Goal: Information Seeking & Learning: Learn about a topic

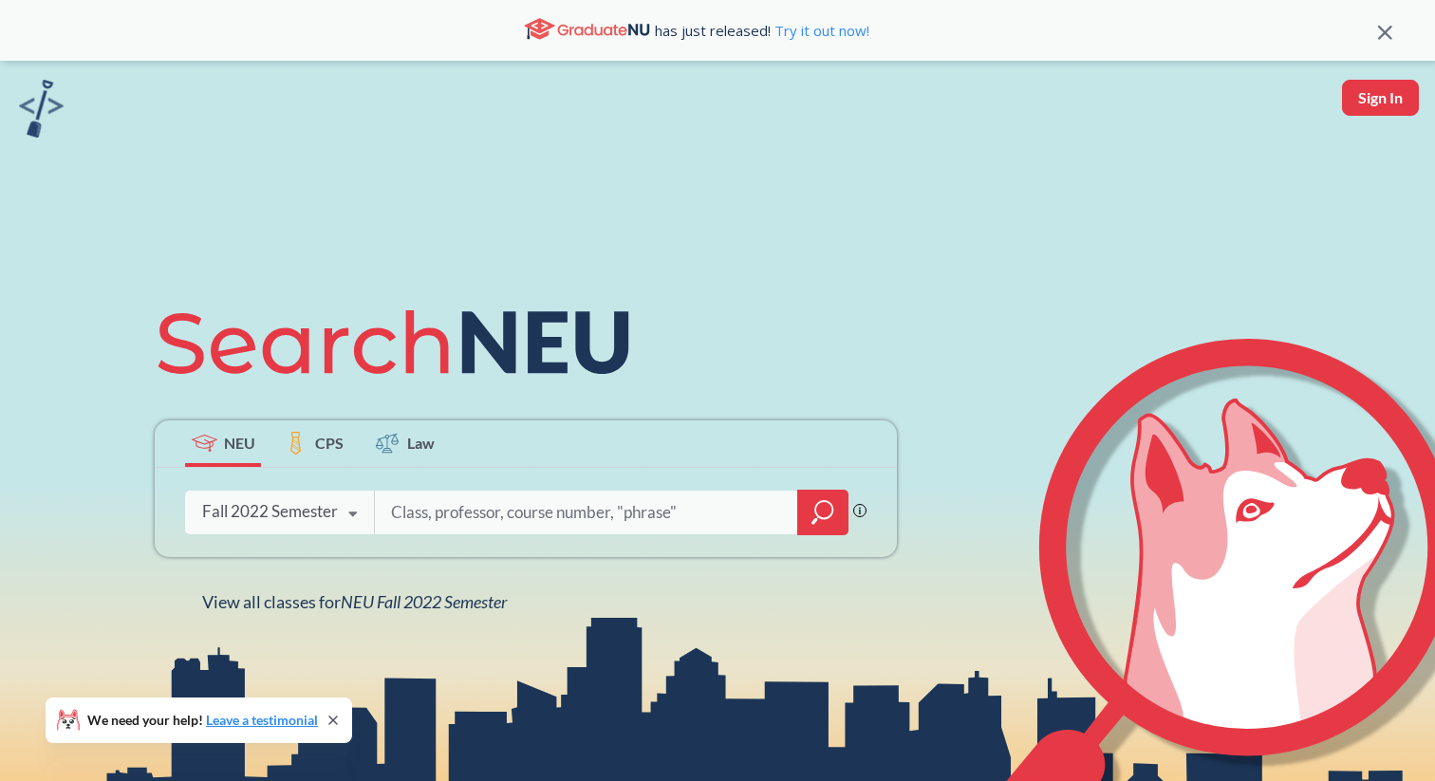
click at [352, 506] on icon at bounding box center [352, 514] width 36 height 53
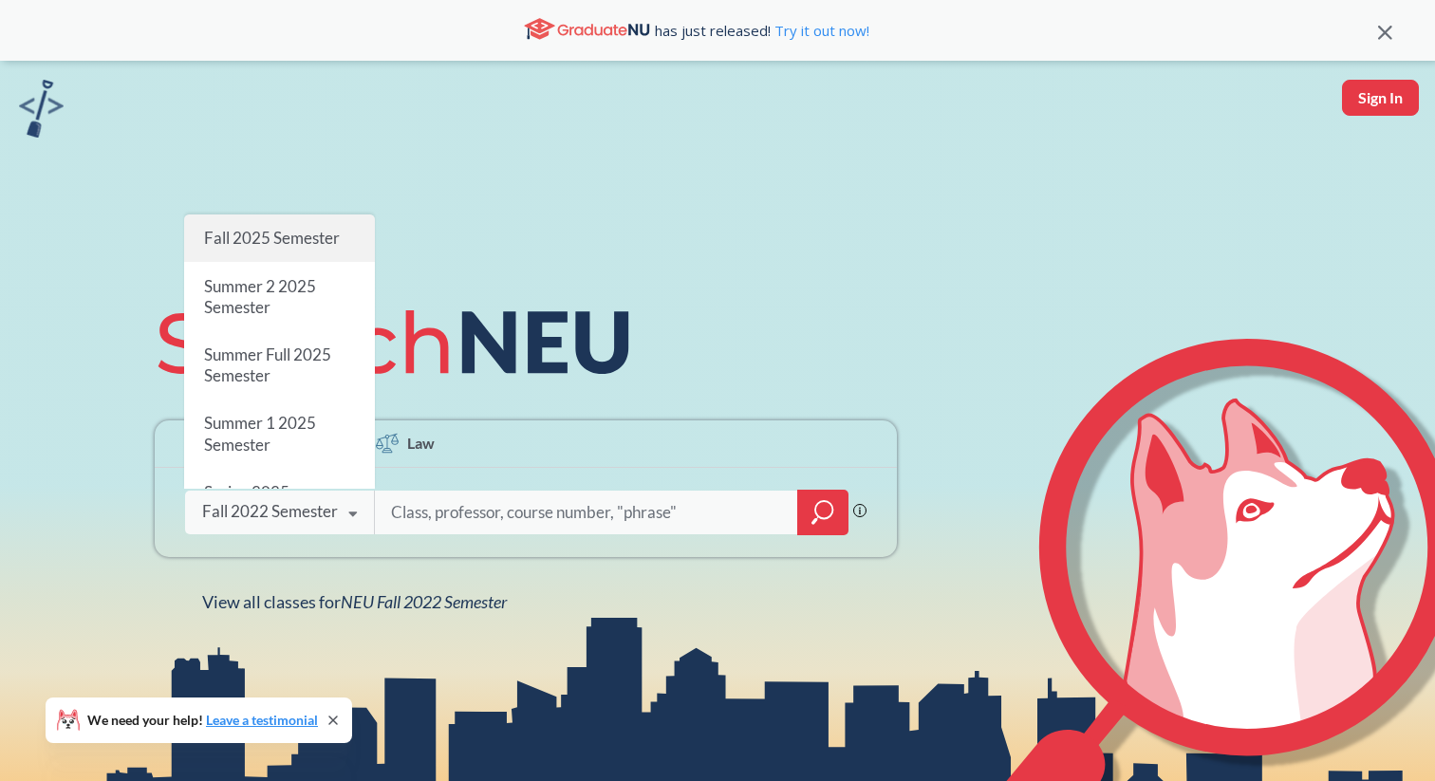
click at [279, 238] on span "Fall 2025 Semester" at bounding box center [272, 238] width 136 height 20
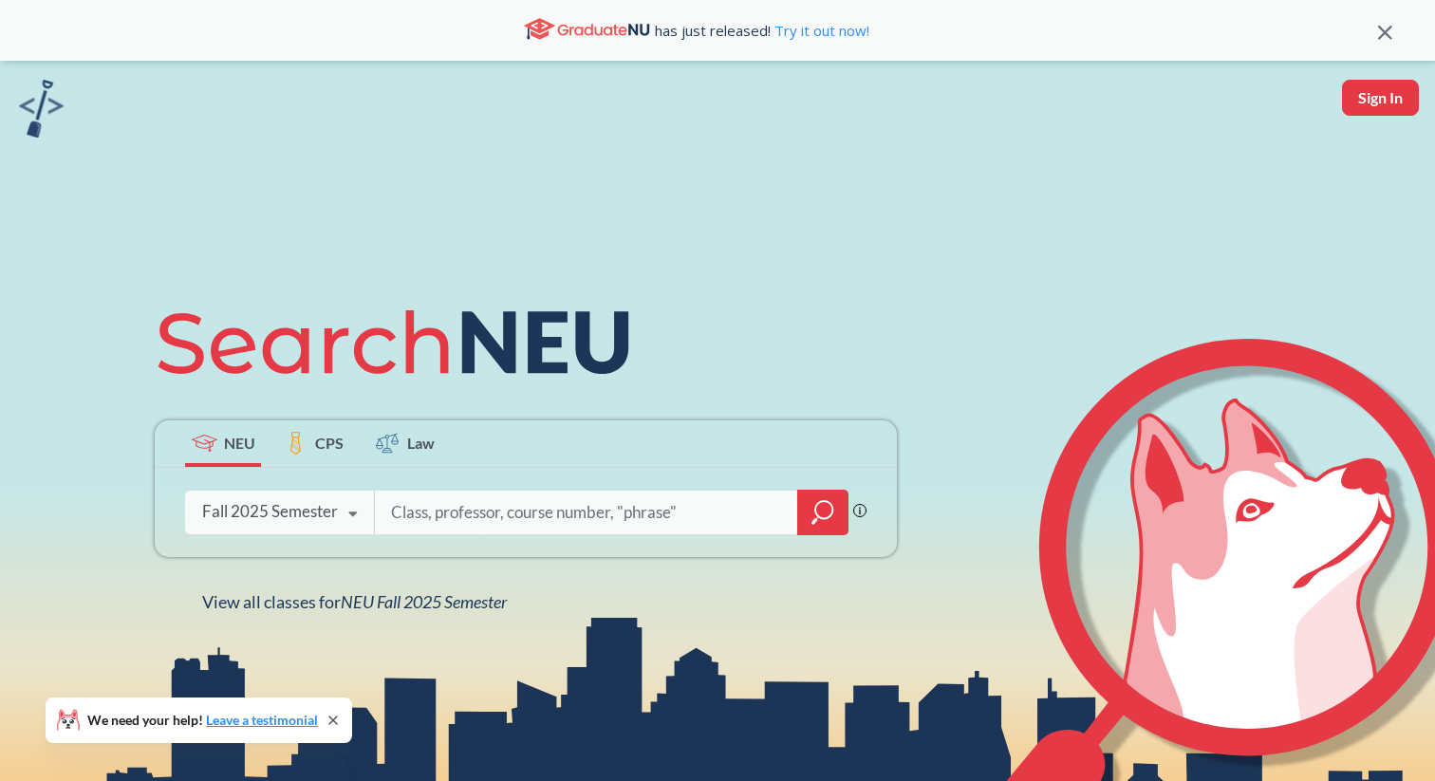
click at [813, 511] on icon "magnifying glass" at bounding box center [822, 512] width 23 height 27
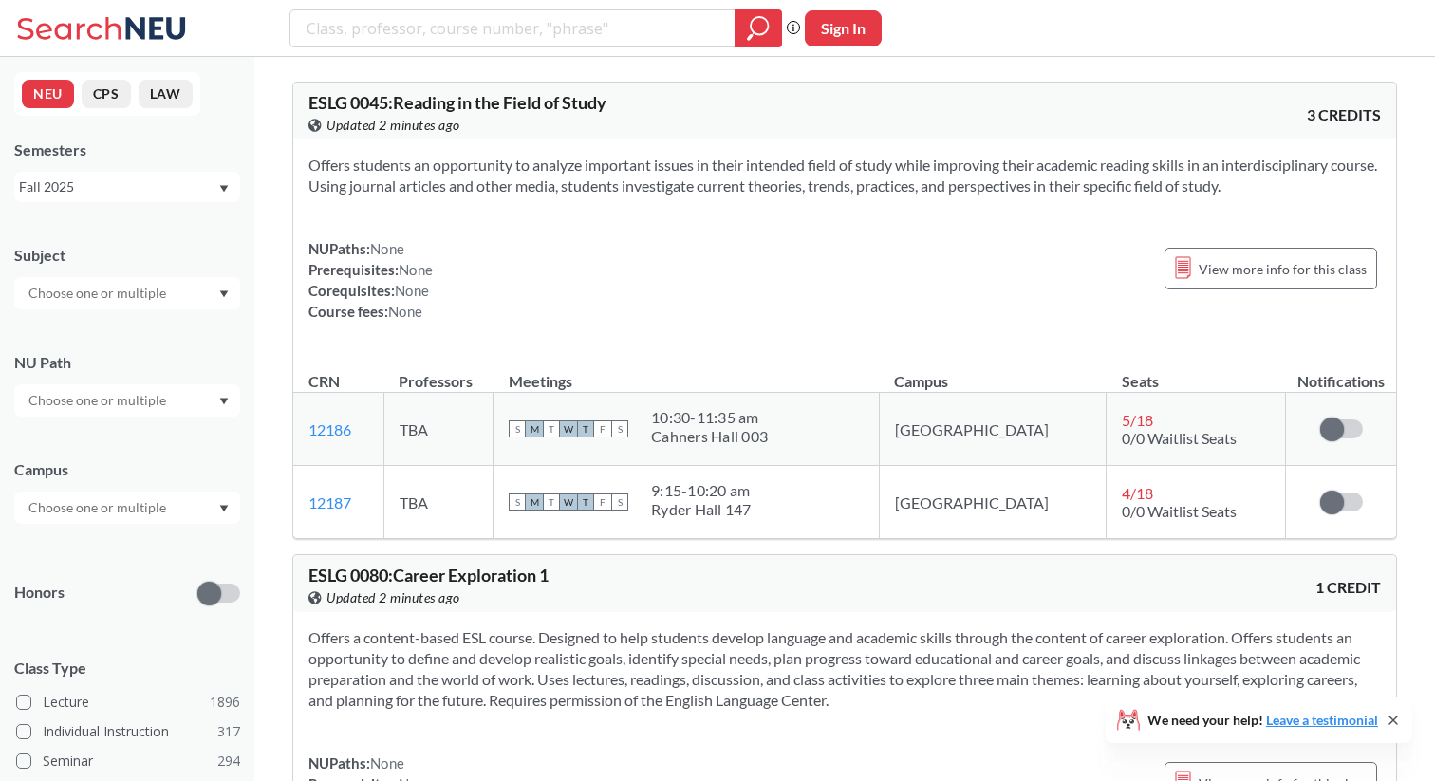
click at [176, 398] on div at bounding box center [127, 400] width 226 height 32
click at [215, 345] on div "NU Path" at bounding box center [127, 374] width 226 height 83
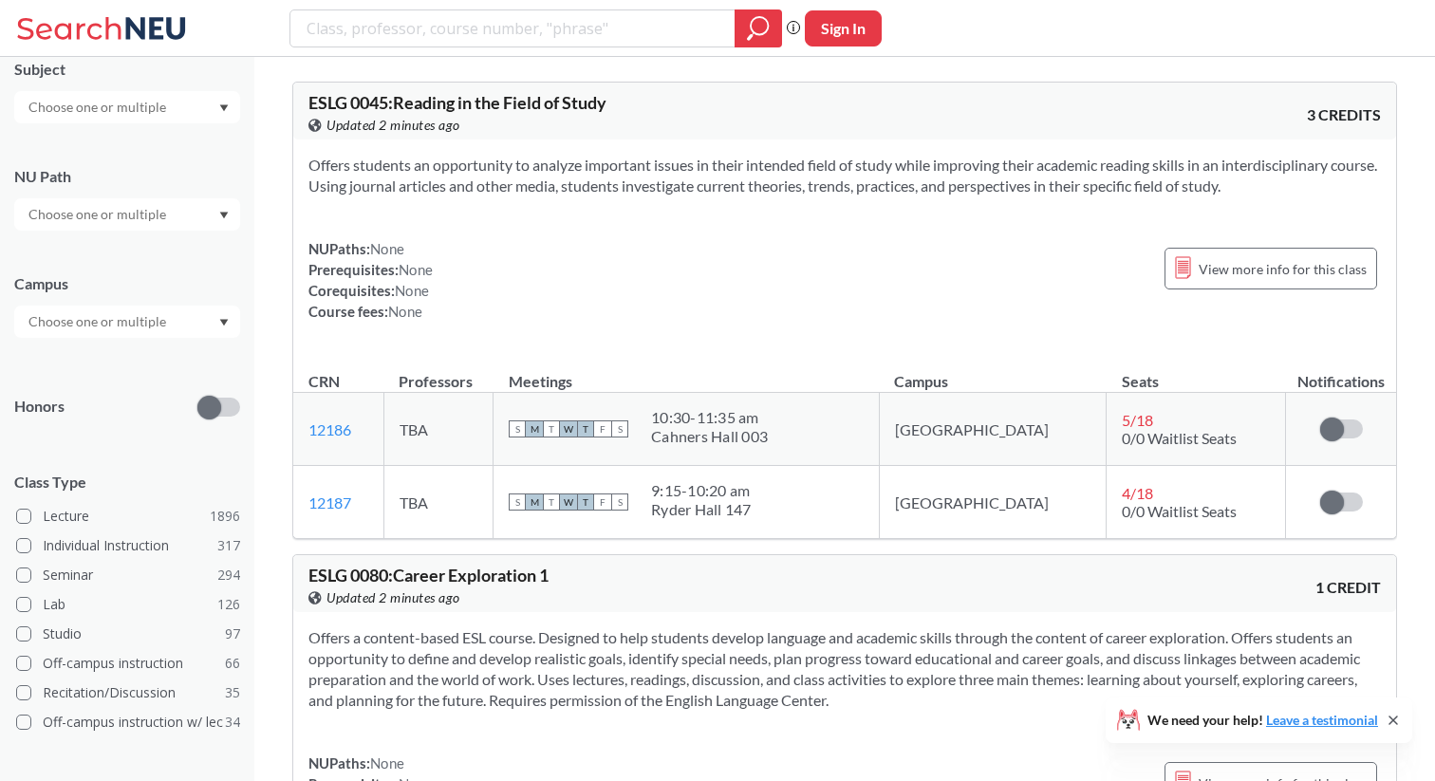
scroll to position [328, 0]
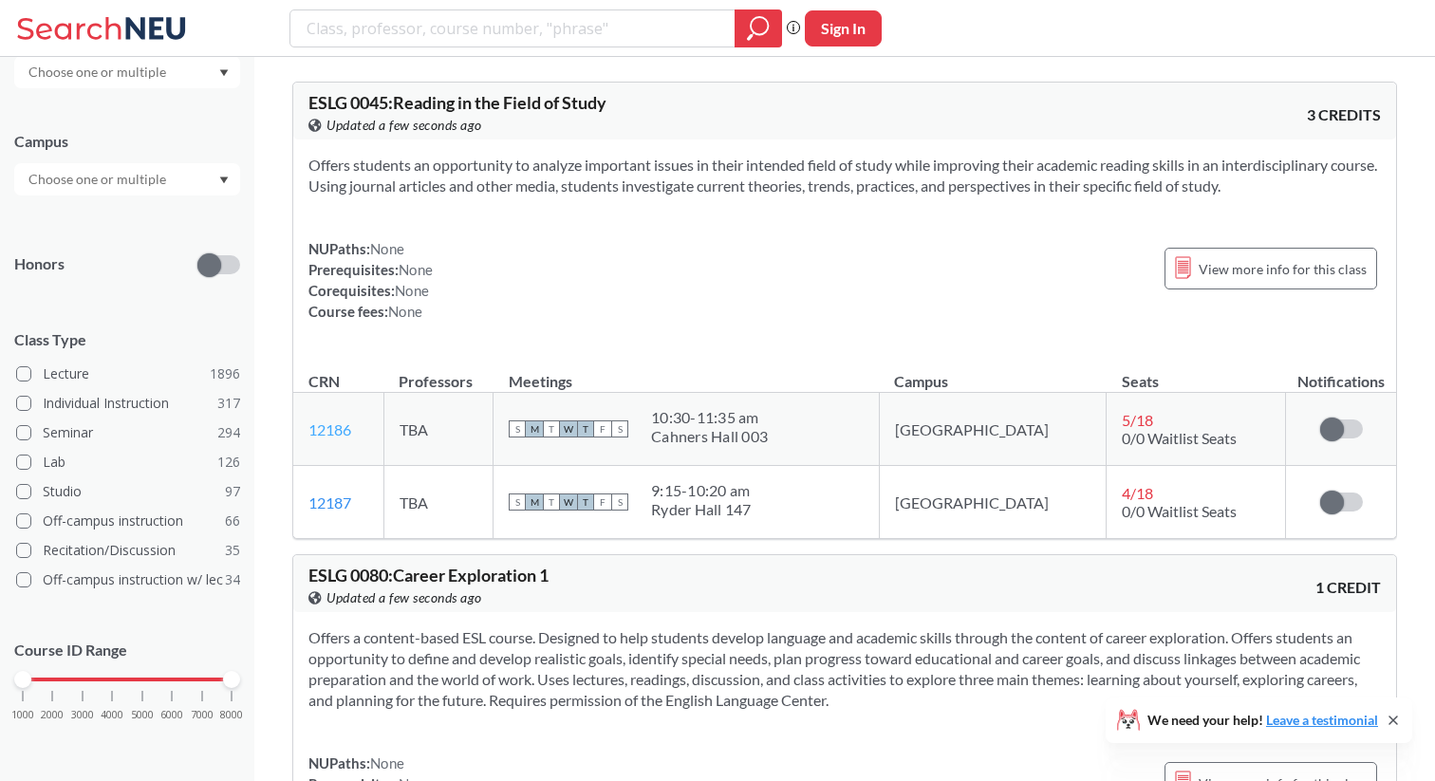
click at [336, 429] on link "12186" at bounding box center [329, 429] width 43 height 18
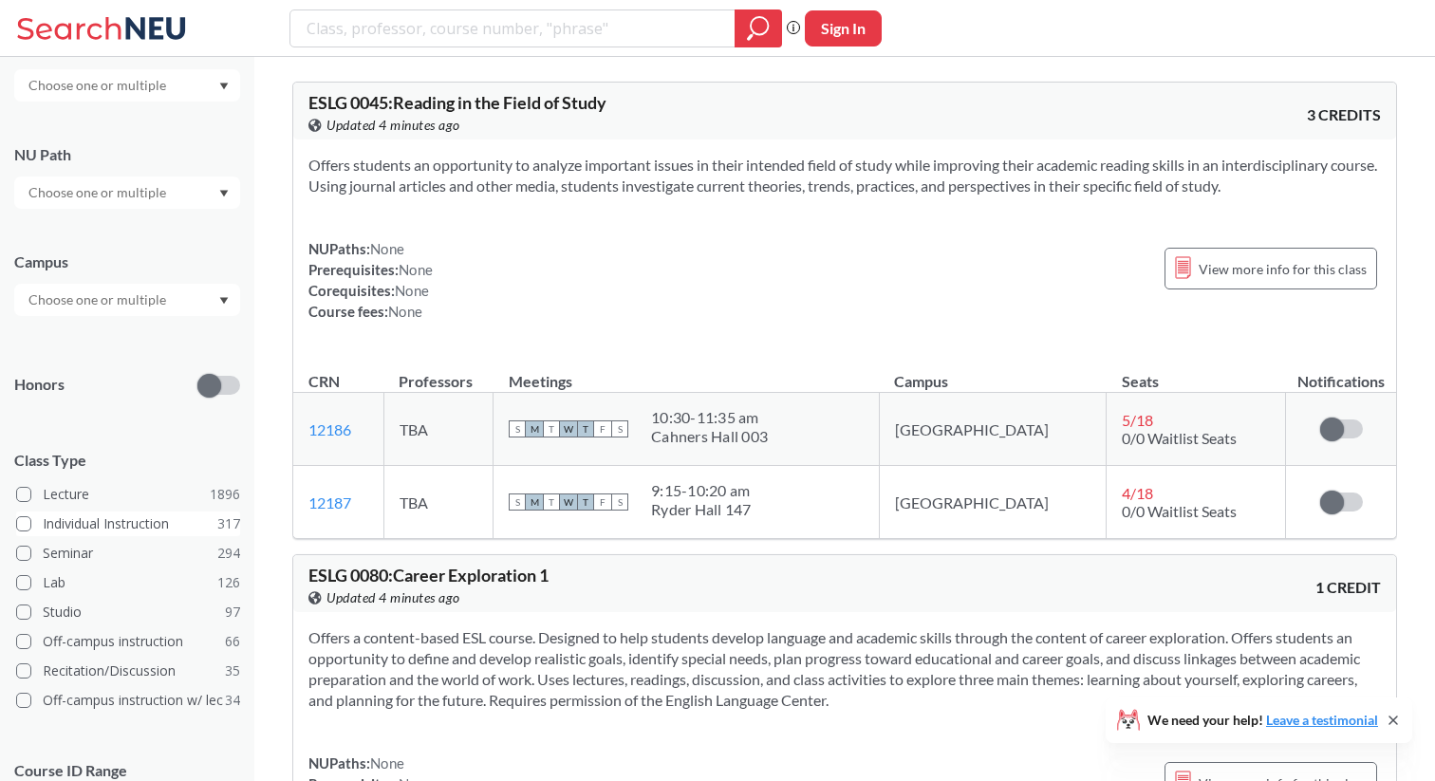
scroll to position [0, 0]
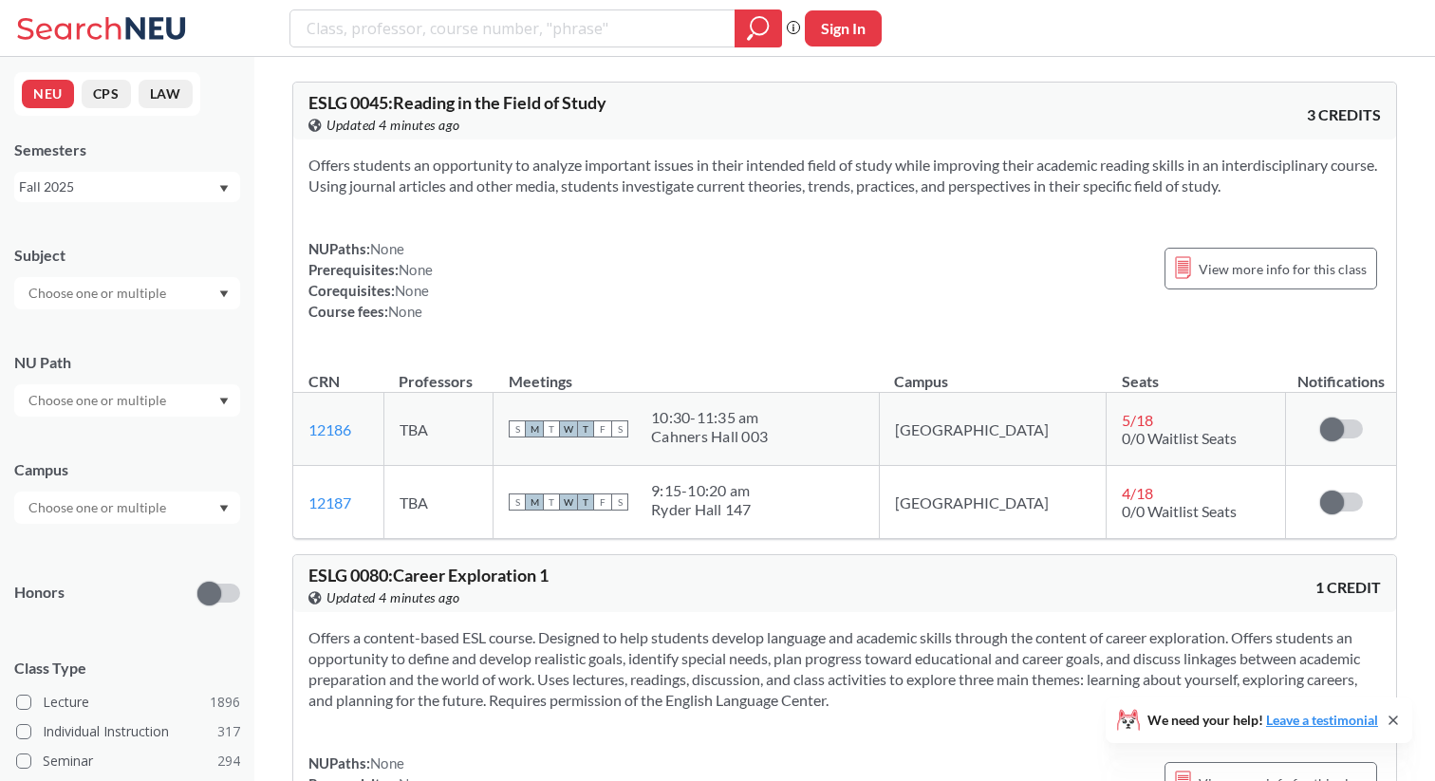
click at [213, 304] on div at bounding box center [127, 293] width 226 height 32
click at [102, 289] on input "text" at bounding box center [98, 293] width 159 height 23
type input "fr"
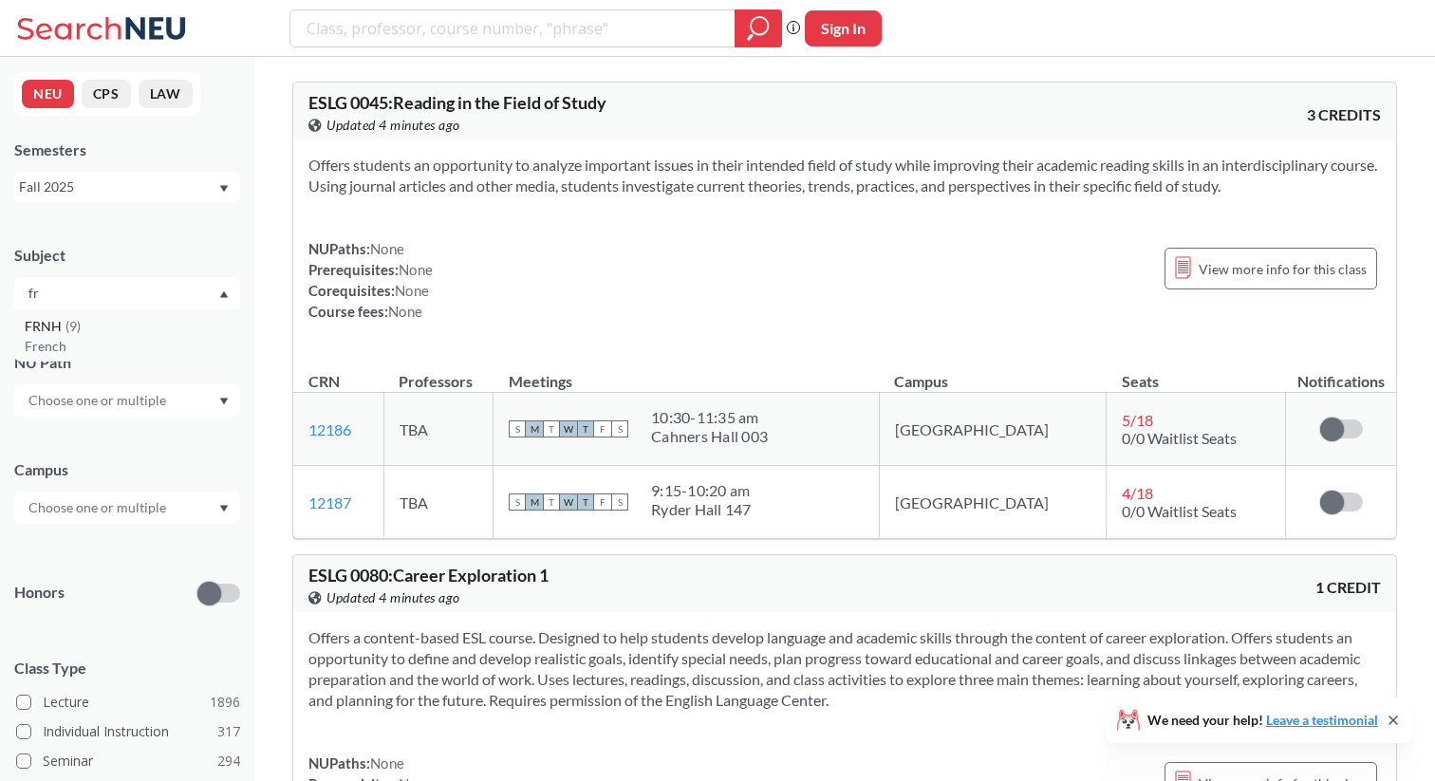
click at [105, 324] on div "FRNH ( 9 )" at bounding box center [132, 326] width 214 height 21
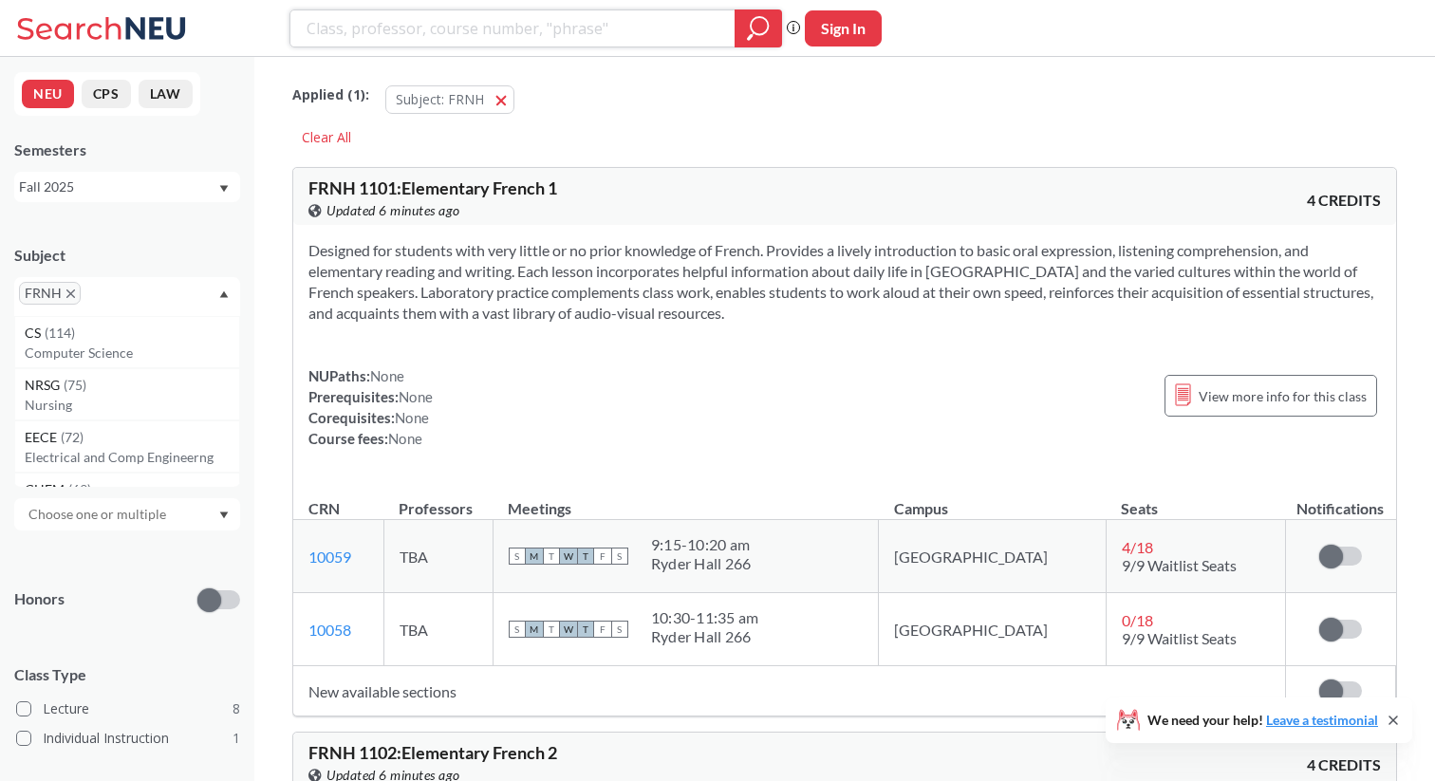
scroll to position [15, 0]
